Goal: Transaction & Acquisition: Book appointment/travel/reservation

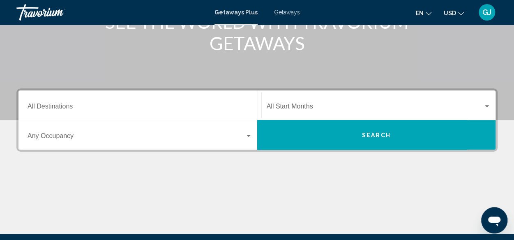
scroll to position [97, 0]
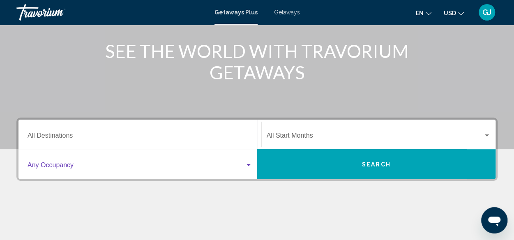
click at [141, 163] on span "Search widget" at bounding box center [136, 166] width 217 height 7
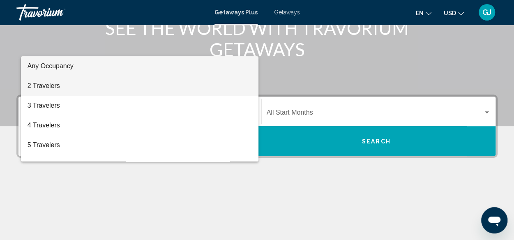
scroll to position [106, 0]
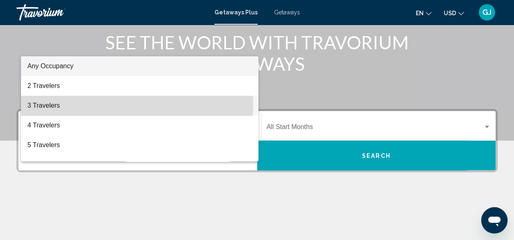
click at [118, 103] on span "3 Travelers" at bounding box center [140, 106] width 225 height 20
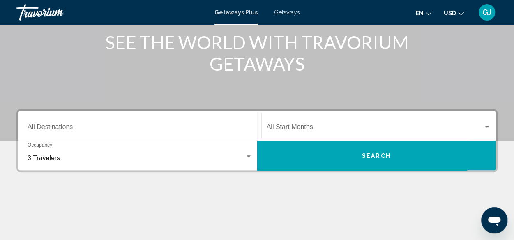
click at [200, 124] on div "Destination All Destinations" at bounding box center [140, 126] width 225 height 26
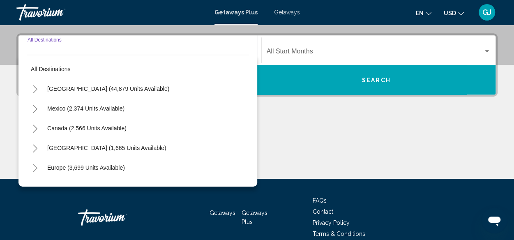
scroll to position [188, 0]
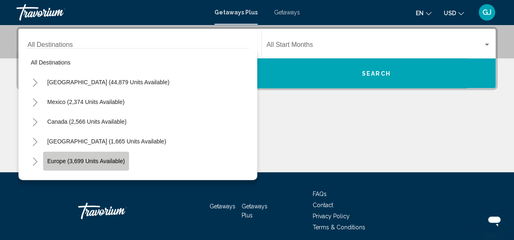
click at [118, 161] on span "Europe (3,699 units available)" at bounding box center [86, 161] width 78 height 7
type input "**********"
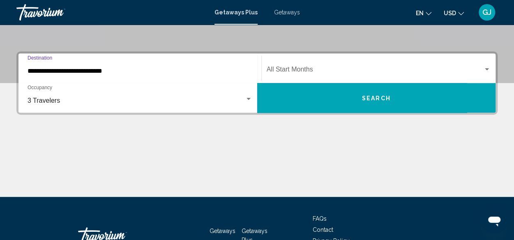
scroll to position [147, 0]
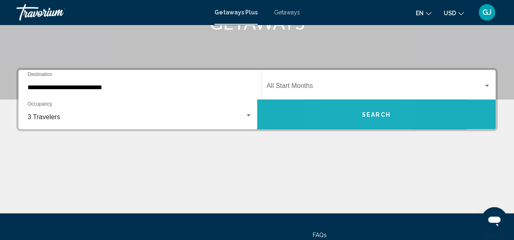
click at [349, 112] on button "Search" at bounding box center [376, 114] width 239 height 30
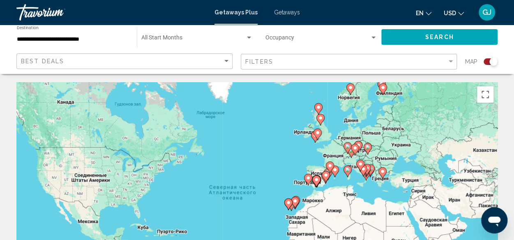
click at [381, 91] on icon "Main content" at bounding box center [382, 89] width 7 height 11
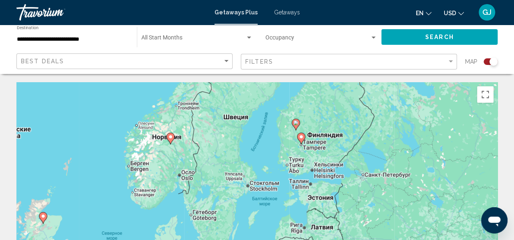
drag, startPoint x: 283, startPoint y: 168, endPoint x: 319, endPoint y: 114, distance: 64.8
click at [320, 112] on div "Чтобы активировать перетаскивание с помощью клавиатуры, нажмите Alt + Ввод. Пос…" at bounding box center [256, 205] width 481 height 246
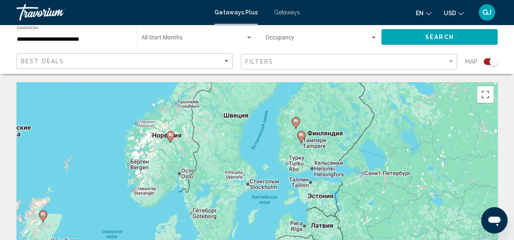
click at [294, 127] on gmp-advanced-marker "Main content" at bounding box center [296, 123] width 8 height 12
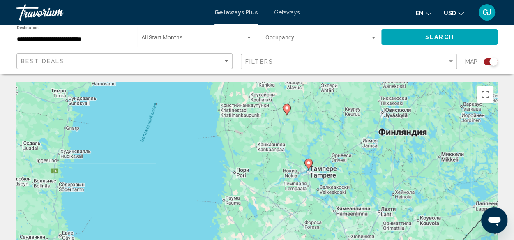
drag, startPoint x: 265, startPoint y: 221, endPoint x: 296, endPoint y: 128, distance: 98.3
click at [296, 128] on div "Для навигации используйте клавиши со стрелками. Чтобы активировать перетаскиван…" at bounding box center [256, 205] width 481 height 246
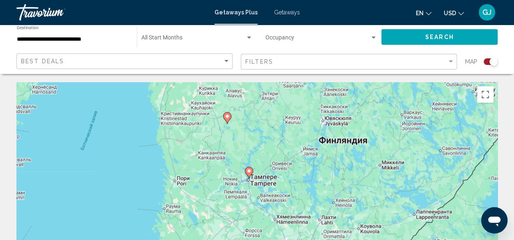
drag, startPoint x: 320, startPoint y: 168, endPoint x: 257, endPoint y: 177, distance: 63.1
click at [257, 178] on div "Для навигации используйте клавиши со стрелками. Чтобы активировать перетаскиван…" at bounding box center [256, 205] width 481 height 246
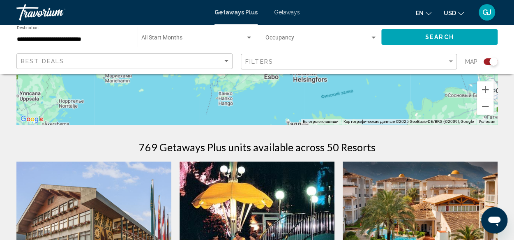
scroll to position [205, 0]
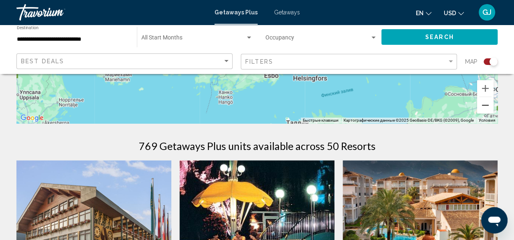
click at [483, 108] on button "Уменьшить" at bounding box center [485, 105] width 16 height 16
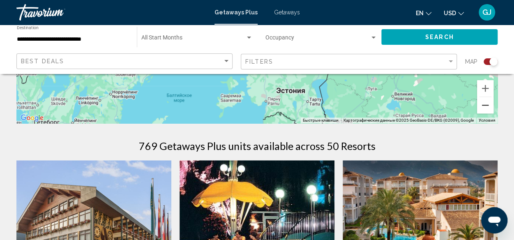
click at [484, 108] on button "Уменьшить" at bounding box center [485, 105] width 16 height 16
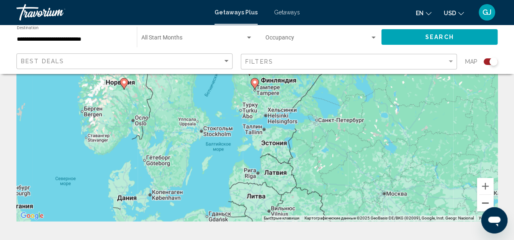
scroll to position [123, 0]
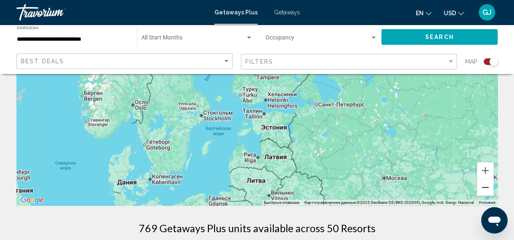
click at [482, 189] on button "Уменьшить" at bounding box center [485, 187] width 16 height 16
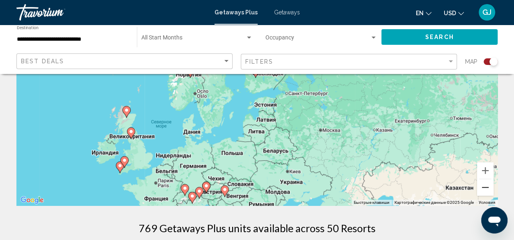
click at [484, 185] on button "Уменьшить" at bounding box center [485, 187] width 16 height 16
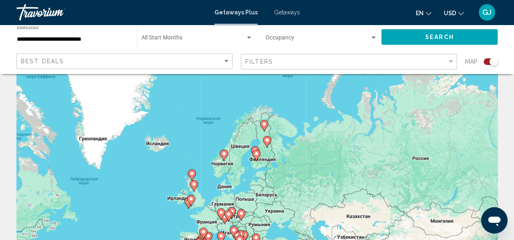
scroll to position [41, 0]
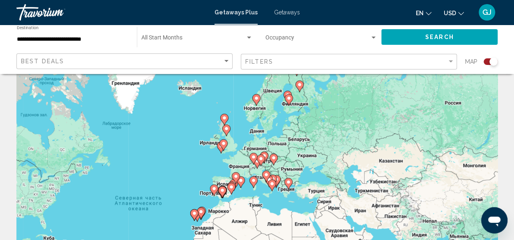
drag, startPoint x: 302, startPoint y: 164, endPoint x: 336, endPoint y: 106, distance: 66.4
click at [336, 106] on div "Для навигации используйте клавиши со стрелками. Чтобы активировать перетаскиван…" at bounding box center [256, 164] width 481 height 246
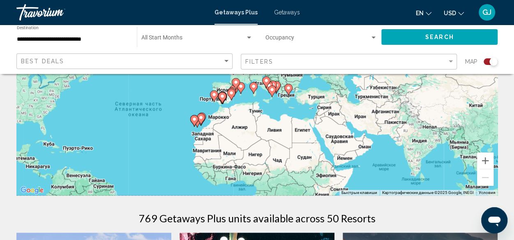
scroll to position [123, 0]
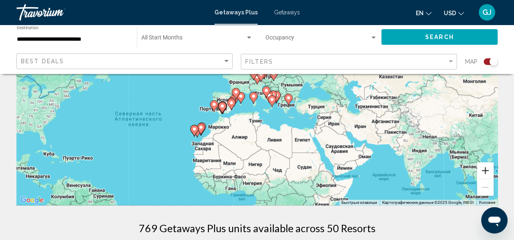
drag, startPoint x: 486, startPoint y: 173, endPoint x: 470, endPoint y: 169, distance: 16.4
click at [486, 173] on button "Увеличить" at bounding box center [485, 170] width 16 height 16
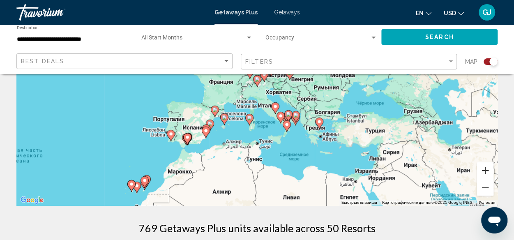
click at [489, 168] on button "Увеличить" at bounding box center [485, 170] width 16 height 16
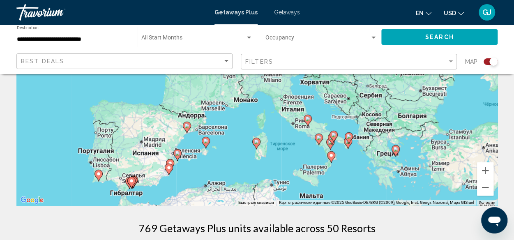
drag, startPoint x: 334, startPoint y: 166, endPoint x: 348, endPoint y: 145, distance: 24.8
click at [348, 145] on icon "Main content" at bounding box center [347, 143] width 7 height 11
click at [309, 120] on image "Main content" at bounding box center [307, 118] width 5 height 5
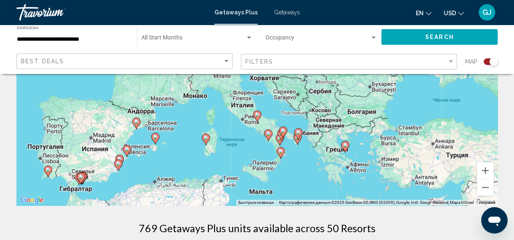
drag, startPoint x: 311, startPoint y: 149, endPoint x: 310, endPoint y: 188, distance: 39.0
click at [310, 188] on div "Чтобы активировать перетаскивание с помощью клавиатуры, нажмите Alt + Ввод. Пос…" at bounding box center [256, 82] width 481 height 246
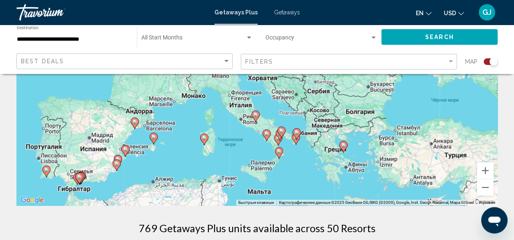
click at [255, 116] on image "Main content" at bounding box center [255, 114] width 5 height 5
type input "**********"
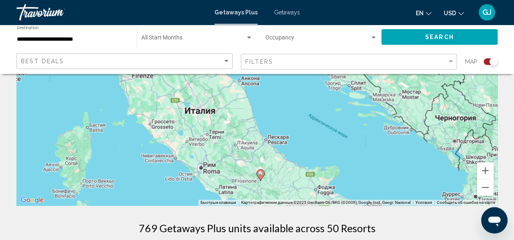
drag, startPoint x: 260, startPoint y: 173, endPoint x: 262, endPoint y: 78, distance: 95.3
click at [262, 78] on div "Чтобы активировать перетаскивание с помощью клавиатуры, нажмите Alt + Ввод. Пос…" at bounding box center [256, 82] width 481 height 246
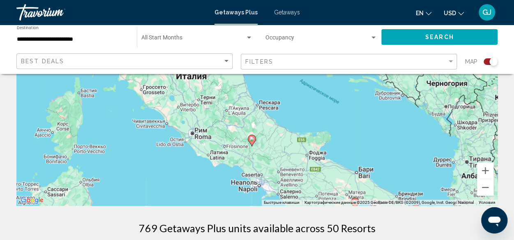
click at [253, 138] on image "Main content" at bounding box center [251, 138] width 5 height 5
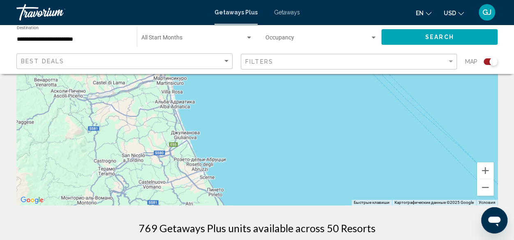
drag, startPoint x: 255, startPoint y: 170, endPoint x: 274, endPoint y: 65, distance: 106.2
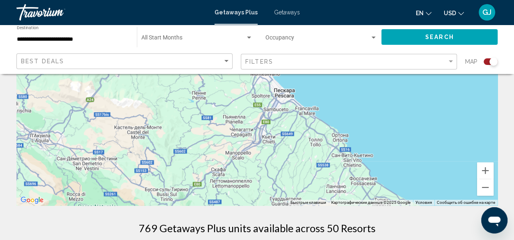
drag, startPoint x: 283, startPoint y: 146, endPoint x: 294, endPoint y: 102, distance: 45.2
click at [294, 102] on div "Для навигации используйте клавиши со стрелками. Чтобы активировать перетаскиван…" at bounding box center [256, 82] width 481 height 246
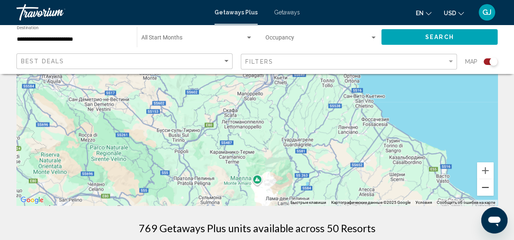
click at [491, 186] on button "Уменьшить" at bounding box center [485, 187] width 16 height 16
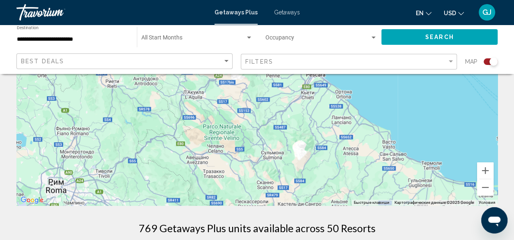
drag, startPoint x: 320, startPoint y: 148, endPoint x: 358, endPoint y: 158, distance: 39.9
click at [357, 161] on div "Для навигации используйте клавиши со стрелками. Чтобы активировать перетаскиван…" at bounding box center [256, 82] width 481 height 246
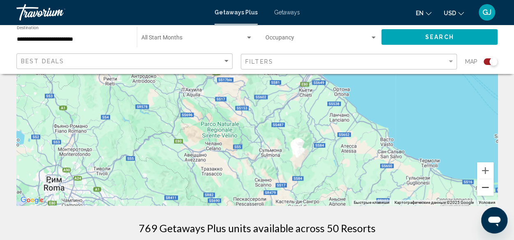
click at [480, 189] on button "Уменьшить" at bounding box center [485, 187] width 16 height 16
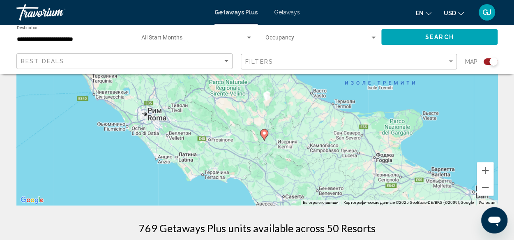
drag, startPoint x: 303, startPoint y: 166, endPoint x: 295, endPoint y: 152, distance: 16.6
click at [290, 145] on div "Для навигации используйте клавиши со стрелками. Чтобы активировать перетаскиван…" at bounding box center [256, 82] width 481 height 246
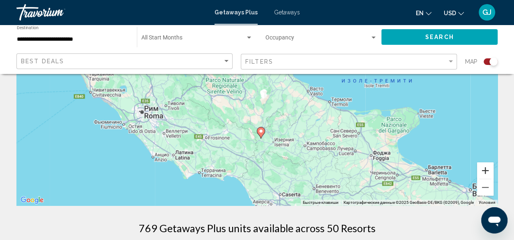
click at [486, 170] on button "Увеличить" at bounding box center [485, 170] width 16 height 16
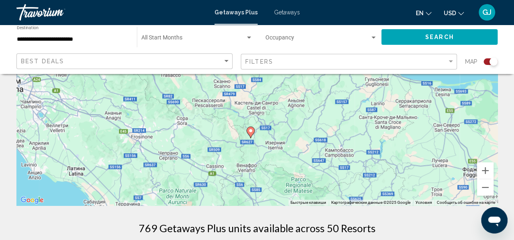
drag, startPoint x: 359, startPoint y: 174, endPoint x: 344, endPoint y: 116, distance: 59.7
click at [344, 116] on div "Для навигации используйте клавиши со стрелками. Чтобы активировать перетаскиван…" at bounding box center [256, 82] width 481 height 246
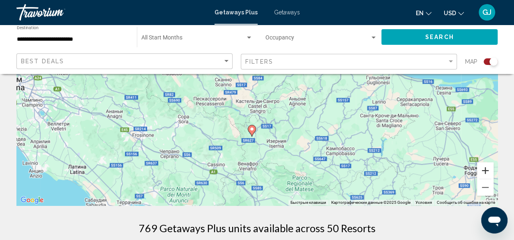
drag, startPoint x: 484, startPoint y: 170, endPoint x: 467, endPoint y: 180, distance: 19.9
click at [482, 172] on button "Увеличить" at bounding box center [485, 170] width 16 height 16
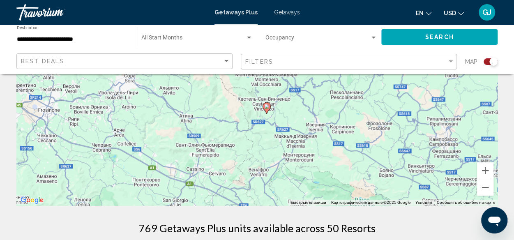
drag, startPoint x: 329, startPoint y: 175, endPoint x: 349, endPoint y: 101, distance: 76.0
click at [349, 101] on div "Для навигации используйте клавиши со стрелками. Чтобы активировать перетаскиван…" at bounding box center [256, 82] width 481 height 246
click at [489, 166] on button "Увеличить" at bounding box center [485, 170] width 16 height 16
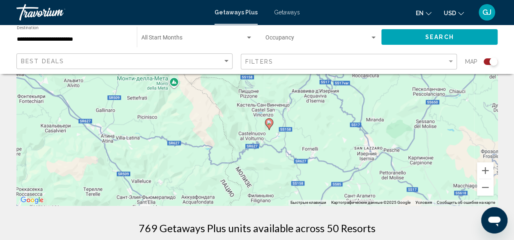
drag, startPoint x: 331, startPoint y: 156, endPoint x: 323, endPoint y: 139, distance: 18.2
click at [323, 139] on div "Для навигации используйте клавиши со стрелками. Чтобы активировать перетаскиван…" at bounding box center [256, 82] width 481 height 246
click at [269, 124] on image "Main content" at bounding box center [269, 122] width 5 height 5
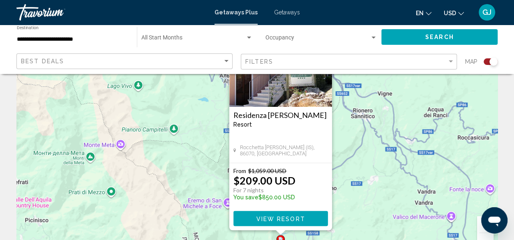
scroll to position [82, 0]
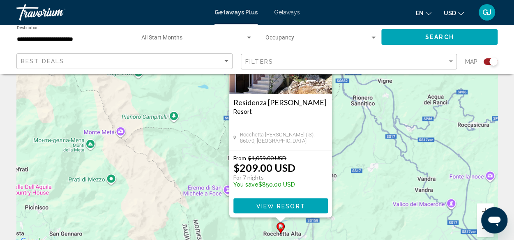
click at [281, 203] on span "View Resort" at bounding box center [280, 206] width 49 height 7
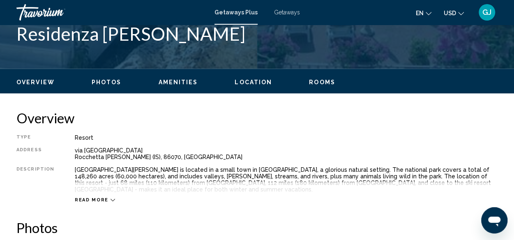
scroll to position [387, 0]
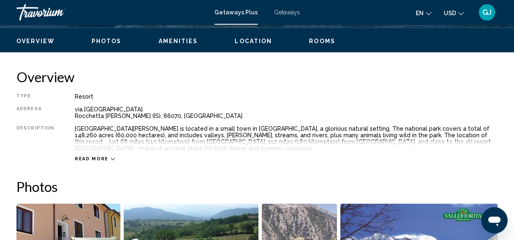
click at [95, 156] on span "Read more" at bounding box center [92, 158] width 34 height 5
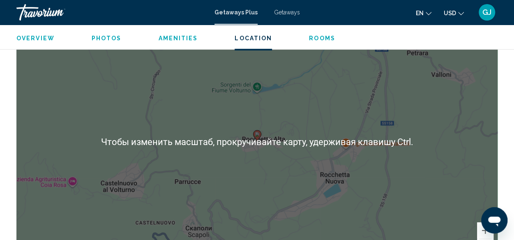
scroll to position [1168, 0]
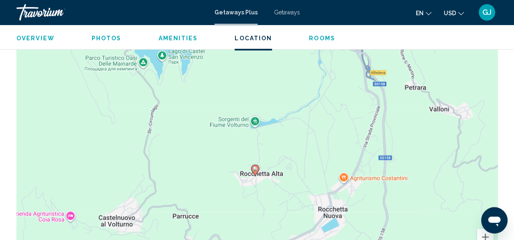
drag, startPoint x: 286, startPoint y: 186, endPoint x: 284, endPoint y: 211, distance: 25.2
click at [284, 213] on div "Чтобы активировать перетаскивание с помощью клавиатуры, нажмите Alt + Ввод. Пос…" at bounding box center [256, 148] width 481 height 246
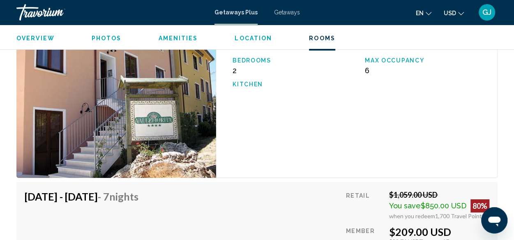
scroll to position [1362, 0]
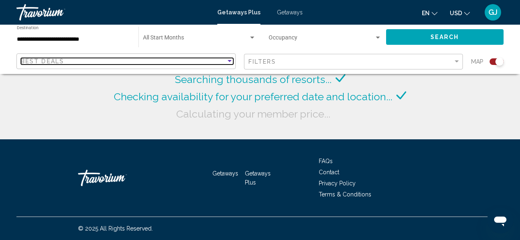
click at [172, 65] on div "Best Deals" at bounding box center [127, 61] width 212 height 15
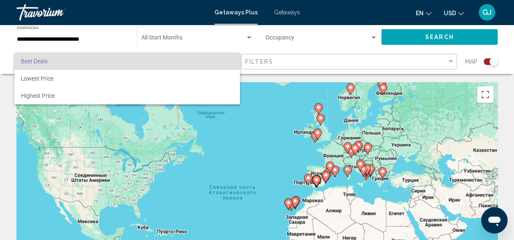
click at [271, 107] on div at bounding box center [257, 120] width 514 height 240
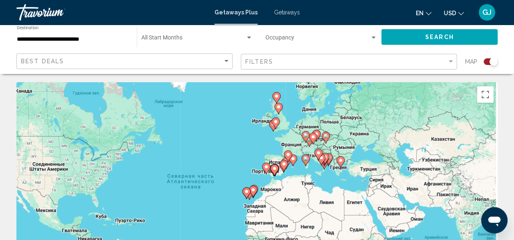
drag, startPoint x: 300, startPoint y: 160, endPoint x: 269, endPoint y: 147, distance: 33.1
click at [268, 148] on div "Чтобы активировать перетаскивание с помощью клавиатуры, нажмите Alt + Ввод. Пос…" at bounding box center [256, 205] width 481 height 246
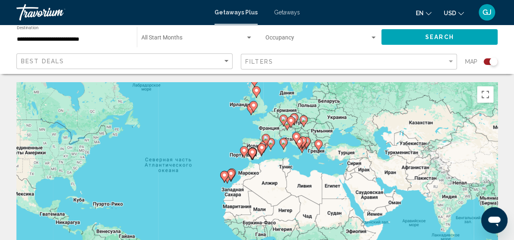
drag, startPoint x: 480, startPoint y: 143, endPoint x: 465, endPoint y: 136, distance: 16.4
click at [463, 135] on div "Чтобы активировать перетаскивание с помощью клавиатуры, нажмите Alt + Ввод. Пос…" at bounding box center [256, 205] width 481 height 246
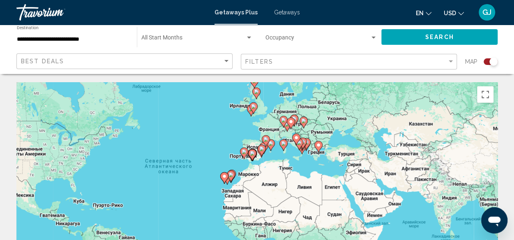
click at [281, 127] on gmp-advanced-marker "Main content" at bounding box center [283, 121] width 8 height 12
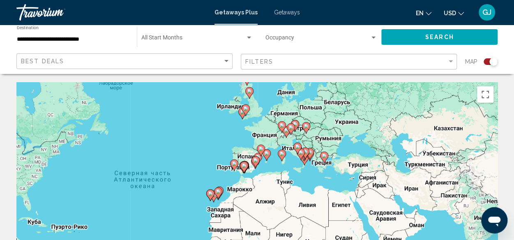
click at [281, 127] on div "Чтобы активировать перетаскивание с помощью клавиатуры, нажмите Alt + Ввод. Пос…" at bounding box center [256, 205] width 481 height 246
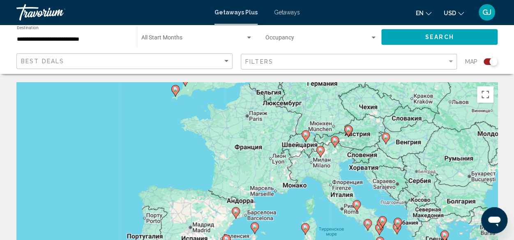
drag, startPoint x: 252, startPoint y: 177, endPoint x: 292, endPoint y: 145, distance: 51.7
click at [290, 141] on div "Чтобы активировать перетаскивание с помощью клавиатуры, нажмите Alt + Ввод. Пос…" at bounding box center [256, 205] width 481 height 246
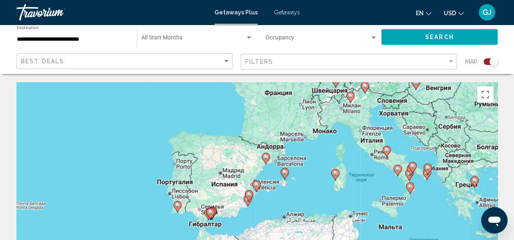
drag, startPoint x: 311, startPoint y: 193, endPoint x: 338, endPoint y: 137, distance: 62.8
click at [338, 137] on div "Чтобы активировать перетаскивание с помощью клавиатуры, нажмите Alt + Ввод. Пос…" at bounding box center [256, 205] width 481 height 246
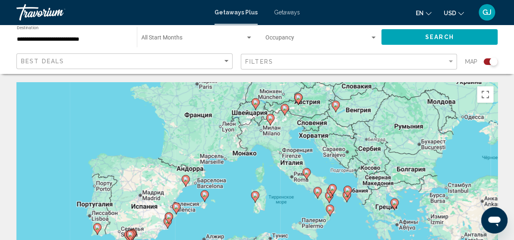
drag, startPoint x: 334, startPoint y: 152, endPoint x: 252, endPoint y: 177, distance: 86.0
click at [252, 177] on div "Чтобы активировать перетаскивание с помощью клавиатуры, нажмите Alt + Ввод. Пос…" at bounding box center [256, 205] width 481 height 246
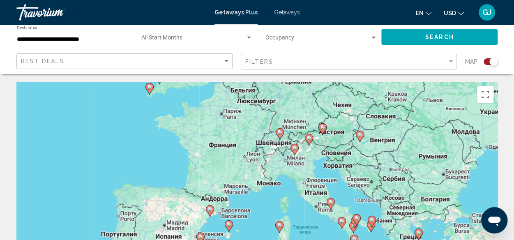
drag, startPoint x: 327, startPoint y: 156, endPoint x: 355, endPoint y: 184, distance: 40.1
click at [352, 189] on div "Чтобы активировать перетаскивание с помощью клавиатуры, нажмите Alt + Ввод. Пос…" at bounding box center [256, 205] width 481 height 246
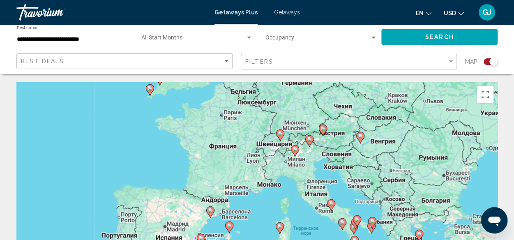
click at [323, 130] on image "Main content" at bounding box center [322, 128] width 5 height 5
type input "**********"
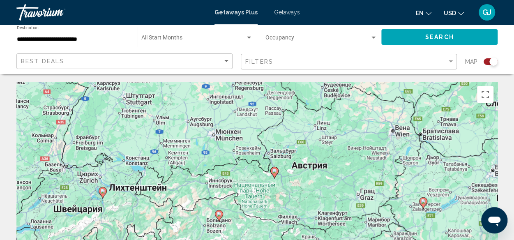
drag, startPoint x: 303, startPoint y: 182, endPoint x: 327, endPoint y: 137, distance: 50.4
click at [327, 138] on div "Чтобы активировать перетаскивание с помощью клавиатуры, нажмите Alt + Ввод. Пос…" at bounding box center [256, 205] width 481 height 246
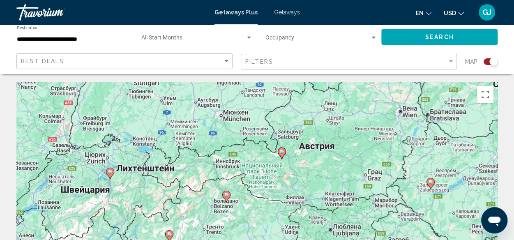
click at [280, 151] on image "Main content" at bounding box center [281, 151] width 5 height 5
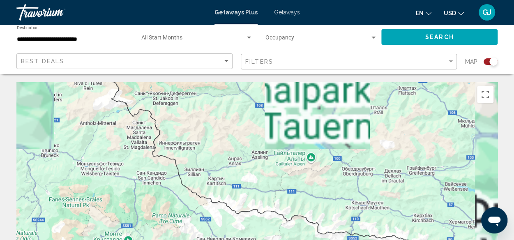
drag, startPoint x: 317, startPoint y: 138, endPoint x: 284, endPoint y: 239, distance: 106.5
click at [279, 240] on html "**********" at bounding box center [257, 120] width 514 height 240
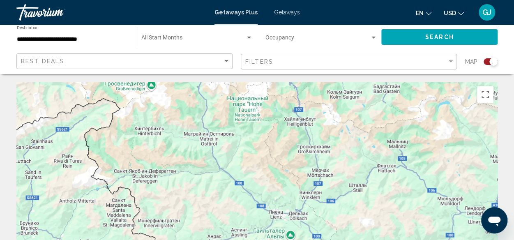
click at [337, 169] on div "Чтобы активировать перетаскивание с помощью клавиатуры, нажмите Alt + Ввод. Пос…" at bounding box center [256, 205] width 481 height 246
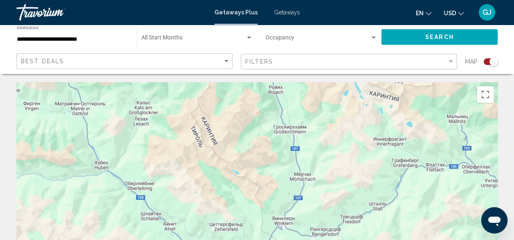
click at [337, 169] on div "Main content" at bounding box center [256, 205] width 481 height 246
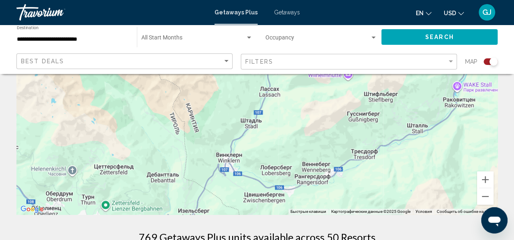
scroll to position [123, 0]
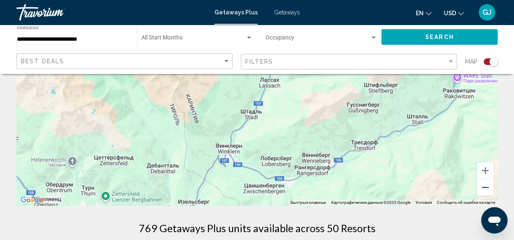
click at [484, 189] on button "Уменьшить" at bounding box center [485, 187] width 16 height 16
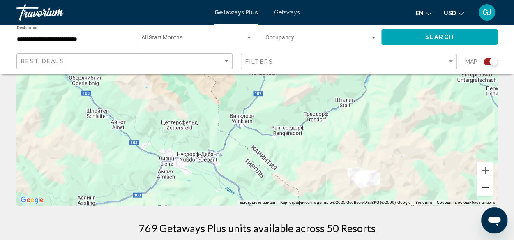
click at [484, 189] on button "Уменьшить" at bounding box center [485, 187] width 16 height 16
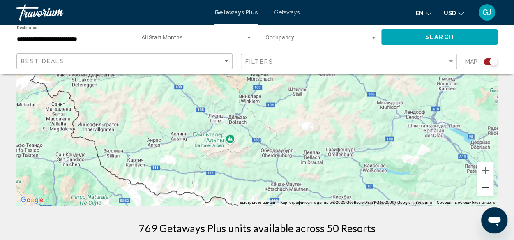
click at [483, 189] on button "Уменьшить" at bounding box center [485, 187] width 16 height 16
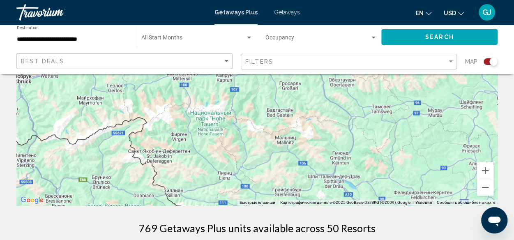
drag, startPoint x: 401, startPoint y: 129, endPoint x: 409, endPoint y: 191, distance: 62.2
click at [392, 201] on div "Чтобы активировать перетаскивание с помощью клавиатуры, нажмите Alt + Ввод. Пос…" at bounding box center [256, 82] width 481 height 246
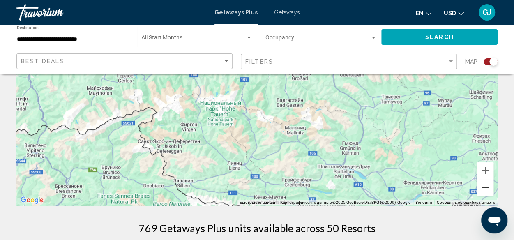
click at [481, 187] on button "Уменьшить" at bounding box center [485, 187] width 16 height 16
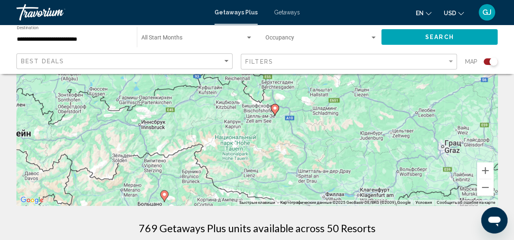
drag, startPoint x: 416, startPoint y: 125, endPoint x: 411, endPoint y: 175, distance: 49.9
click at [411, 175] on div "Чтобы активировать перетаскивание с помощью клавиатуры, нажмите Alt + Ввод. Пос…" at bounding box center [256, 82] width 481 height 246
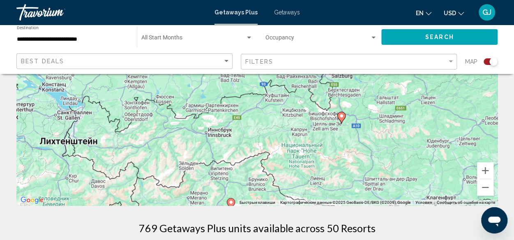
drag, startPoint x: 295, startPoint y: 147, endPoint x: 344, endPoint y: 150, distance: 49.4
click at [350, 156] on div "Чтобы активировать перетаскивание с помощью клавиатуры, нажмите Alt + Ввод. Пос…" at bounding box center [256, 82] width 481 height 246
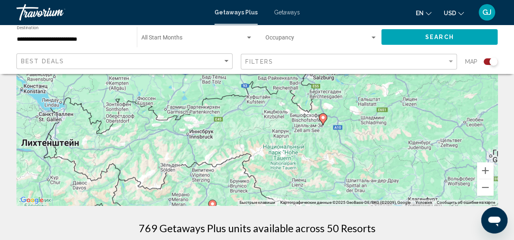
click at [323, 115] on icon "Main content" at bounding box center [322, 119] width 7 height 11
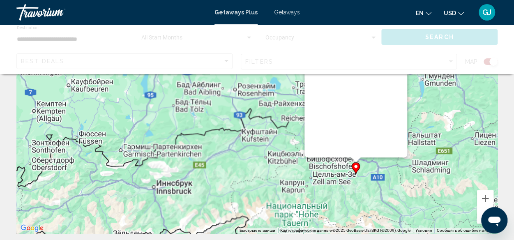
scroll to position [0, 0]
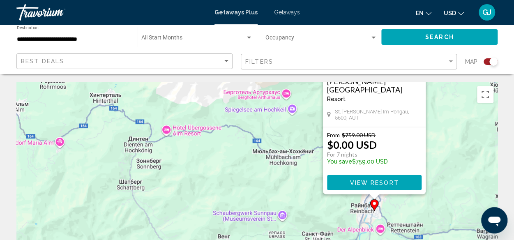
drag, startPoint x: 318, startPoint y: 162, endPoint x: 269, endPoint y: 63, distance: 110.4
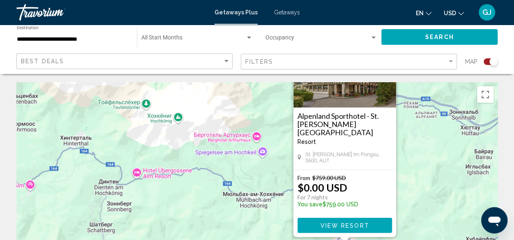
drag, startPoint x: 453, startPoint y: 144, endPoint x: 424, endPoint y: 184, distance: 49.1
click at [424, 184] on div "Чтобы активировать перетаскивание с помощью клавиатуры, нажмите Alt + Ввод. Пос…" at bounding box center [256, 205] width 481 height 246
click at [375, 222] on button "View Resort" at bounding box center [344, 224] width 94 height 15
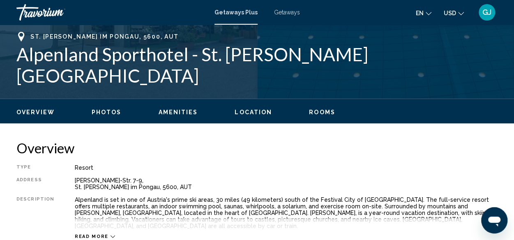
scroll to position [387, 0]
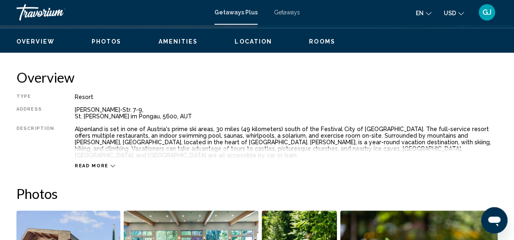
click at [93, 163] on span "Read more" at bounding box center [92, 165] width 34 height 5
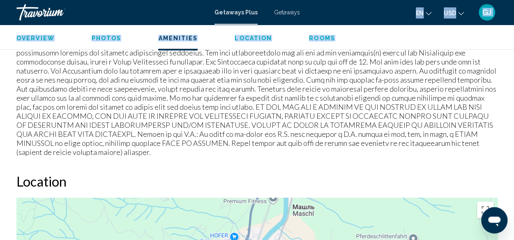
scroll to position [1100, 0]
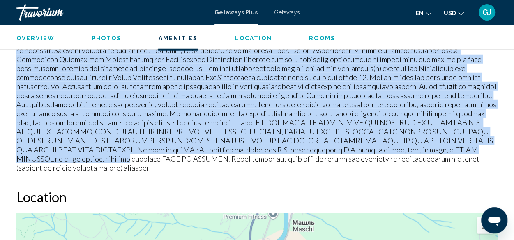
drag, startPoint x: 17, startPoint y: 83, endPoint x: 465, endPoint y: 114, distance: 448.9
click at [491, 125] on p "Main content" at bounding box center [256, 59] width 481 height 226
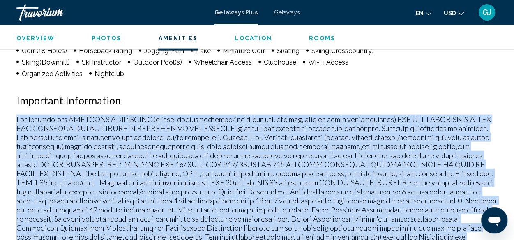
scroll to position [895, 0]
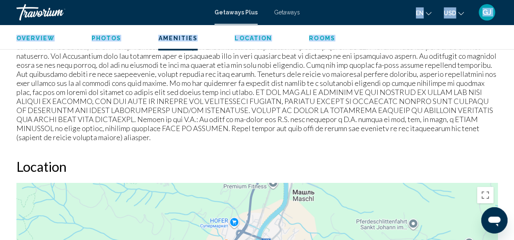
scroll to position [1103, 0]
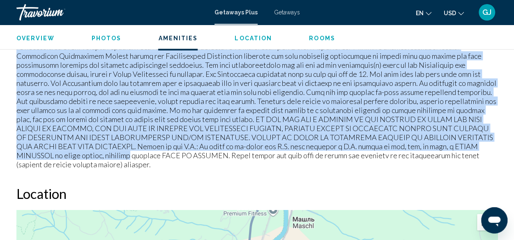
drag, startPoint x: 17, startPoint y: 148, endPoint x: 503, endPoint y: 138, distance: 486.1
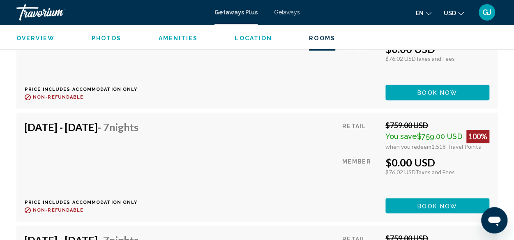
scroll to position [1925, 0]
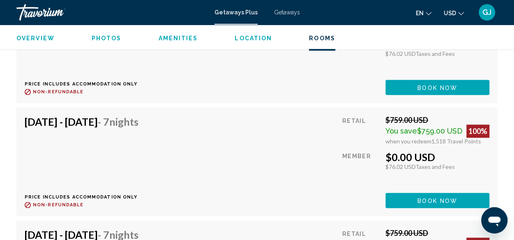
drag, startPoint x: 310, startPoint y: 182, endPoint x: 324, endPoint y: 244, distance: 64.4
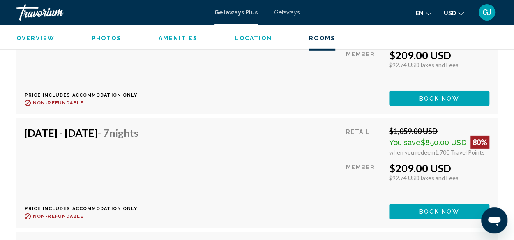
scroll to position [2738, 0]
